Goal: Task Accomplishment & Management: Use online tool/utility

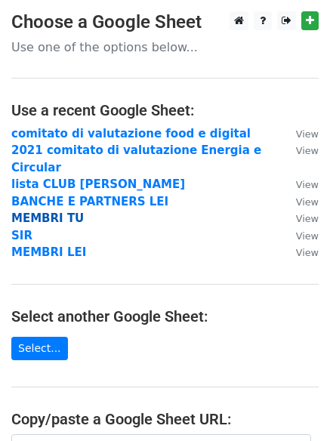
click at [45, 212] on strong "MEMBRI TU" at bounding box center [47, 219] width 73 height 14
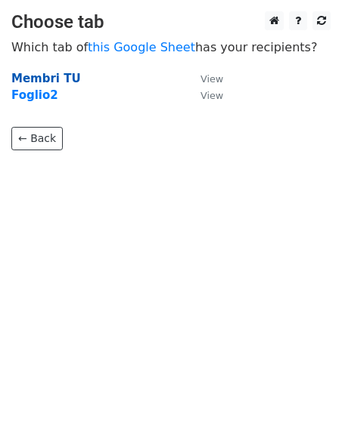
click at [43, 79] on strong "Membri TU" at bounding box center [46, 79] width 70 height 14
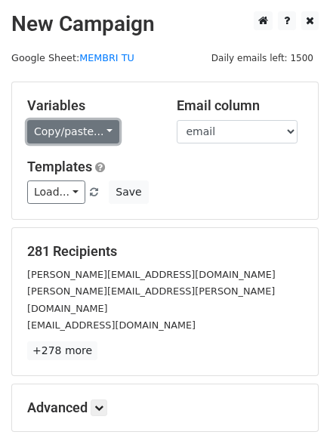
click at [103, 132] on link "Copy/paste..." at bounding box center [73, 131] width 92 height 23
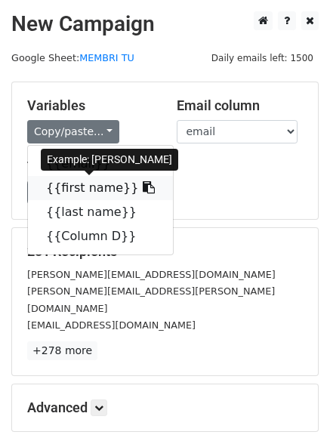
click at [77, 189] on link "{{first name}}" at bounding box center [100, 188] width 145 height 24
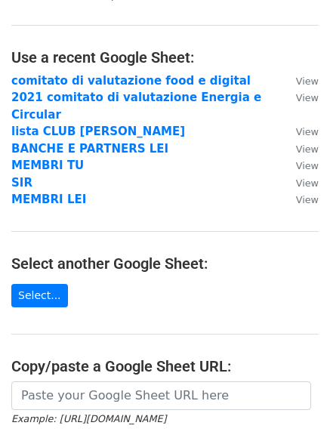
scroll to position [57, 0]
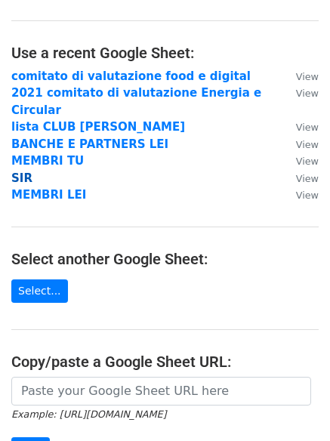
click at [20, 172] on strong "SIR" at bounding box center [21, 179] width 21 height 14
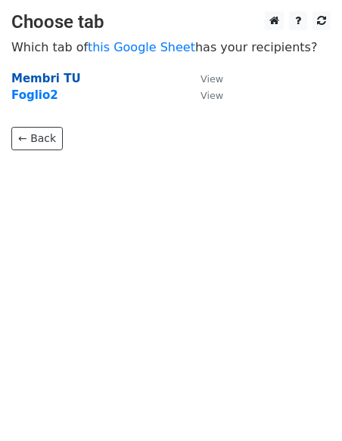
click at [34, 84] on strong "Membri TU" at bounding box center [46, 79] width 70 height 14
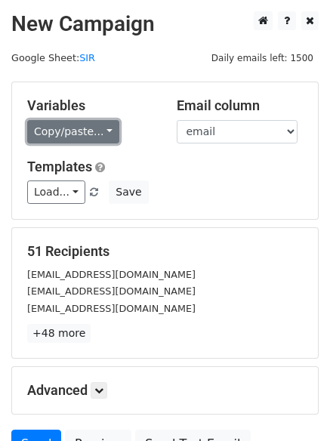
click at [107, 134] on link "Copy/paste..." at bounding box center [73, 131] width 92 height 23
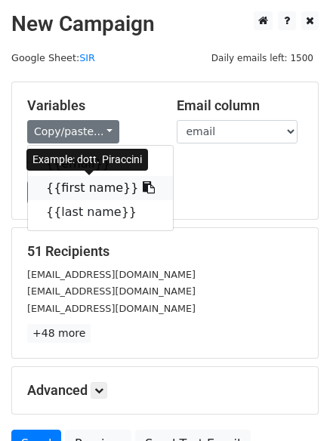
click at [82, 187] on link "{{first name}}" at bounding box center [100, 188] width 145 height 24
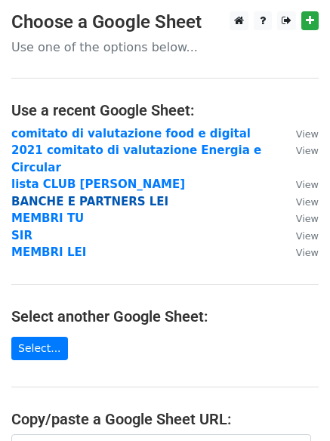
click at [54, 195] on strong "BANCHE E PARTNERS LEI" at bounding box center [89, 202] width 157 height 14
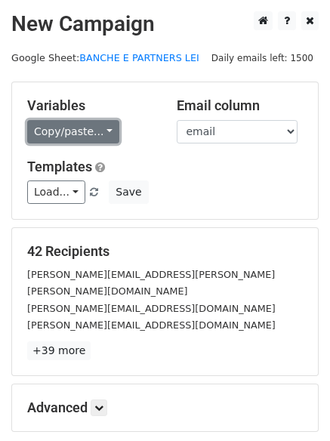
click at [105, 131] on link "Copy/paste..." at bounding box center [73, 131] width 92 height 23
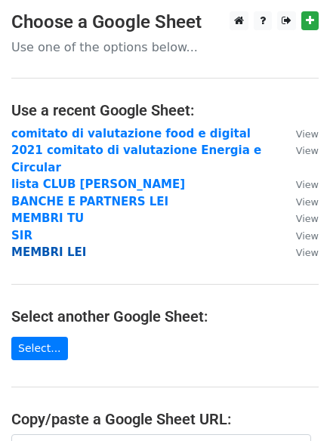
click at [48, 246] on strong "MEMBRI LEI" at bounding box center [48, 253] width 75 height 14
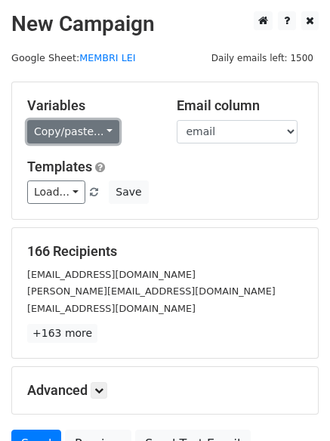
click at [104, 130] on link "Copy/paste..." at bounding box center [73, 131] width 92 height 23
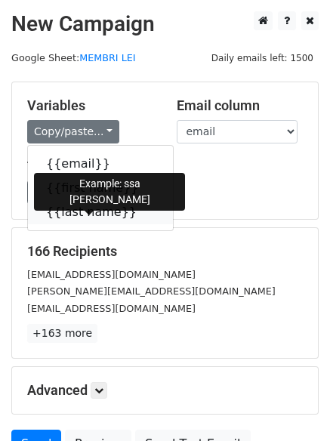
drag, startPoint x: 76, startPoint y: 211, endPoint x: 68, endPoint y: 209, distance: 8.6
click at [76, 211] on link "{{last name}}" at bounding box center [100, 212] width 145 height 24
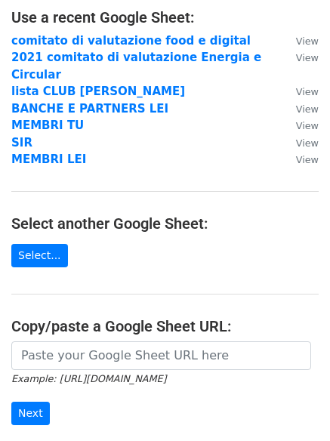
scroll to position [125, 0]
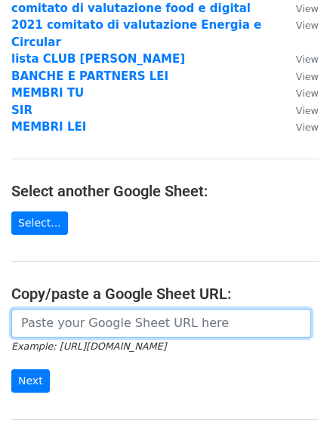
click at [79, 309] on input "url" at bounding box center [161, 323] width 300 height 29
paste input "[URL][DOMAIN_NAME]"
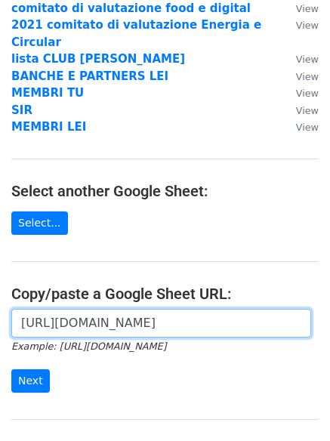
scroll to position [0, 360]
type input "[URL][DOMAIN_NAME]"
click at [11, 370] on input "Next" at bounding box center [30, 381] width 39 height 23
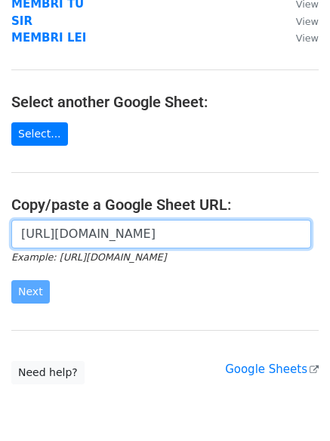
scroll to position [241, 0]
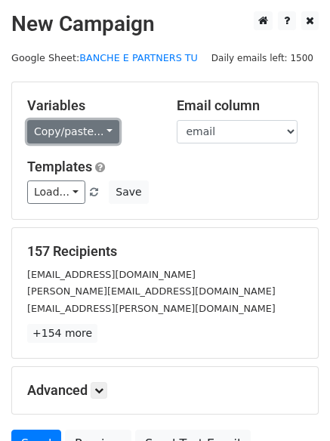
click at [105, 131] on link "Copy/paste..." at bounding box center [73, 131] width 92 height 23
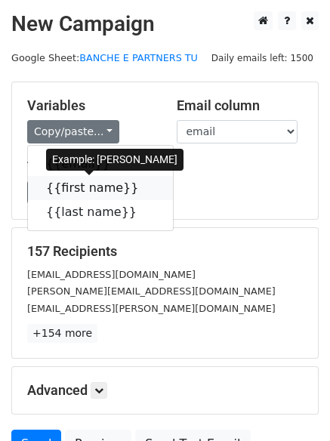
drag, startPoint x: 81, startPoint y: 187, endPoint x: 23, endPoint y: 185, distance: 57.5
click at [81, 187] on link "{{first name}}" at bounding box center [100, 188] width 145 height 24
